Goal: Find specific page/section: Find specific page/section

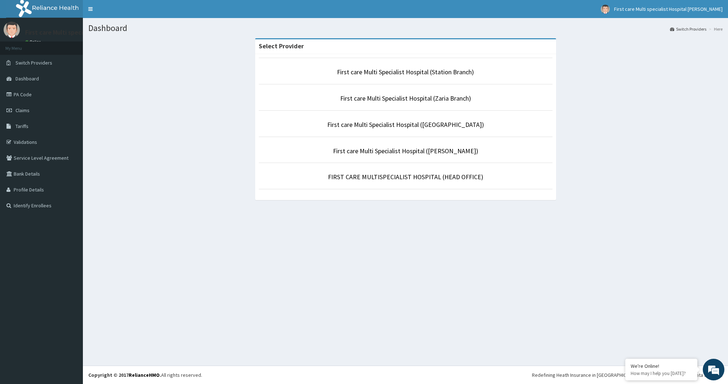
click at [362, 172] on p "FIRST CARE MULTISPECIALIST HOSPITAL (HEAD OFFICE)" at bounding box center [406, 176] width 294 height 9
click at [359, 177] on link "FIRST CARE MULTISPECIALIST HOSPITAL (HEAD OFFICE)" at bounding box center [405, 177] width 155 height 8
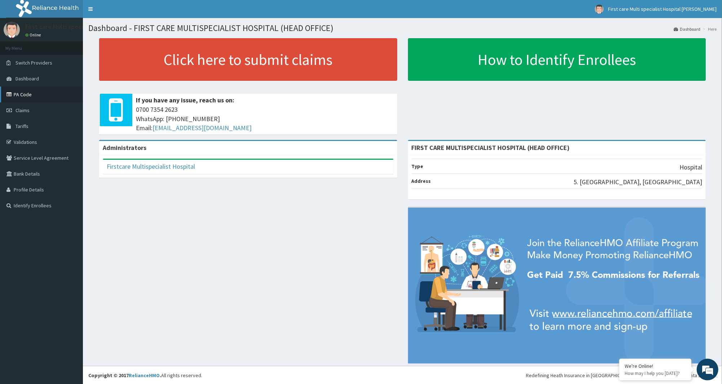
click at [22, 97] on link "PA Code" at bounding box center [41, 95] width 83 height 16
